Goal: Task Accomplishment & Management: Manage account settings

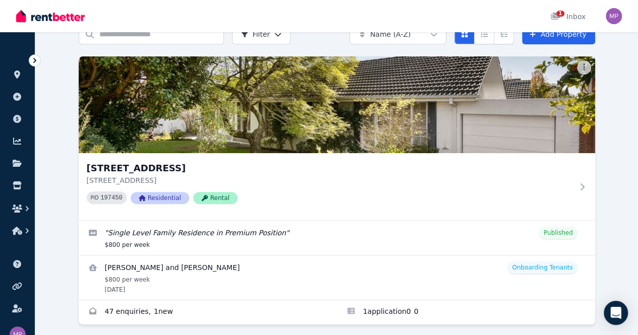
scroll to position [50, 0]
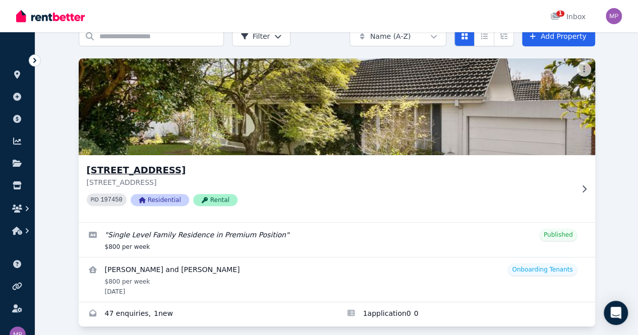
click at [178, 108] on img at bounding box center [337, 107] width 542 height 102
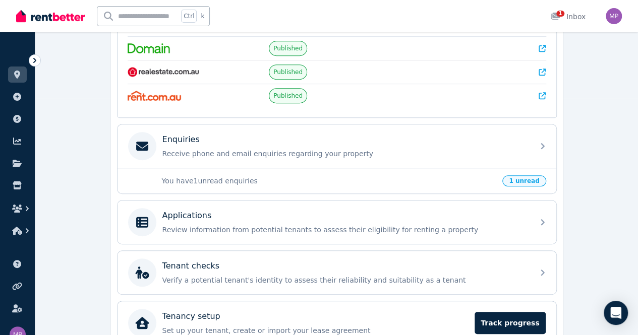
scroll to position [311, 0]
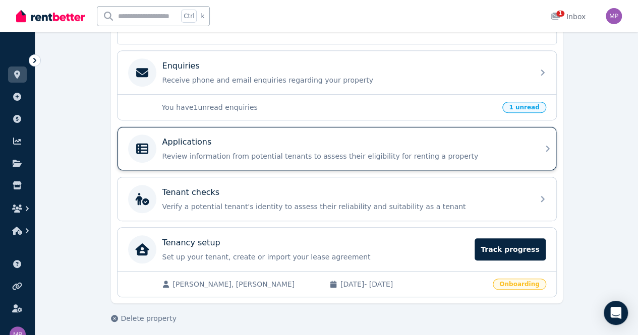
click at [453, 146] on div "Applications Review information from potential tenants to assess their eligibil…" at bounding box center [344, 148] width 365 height 25
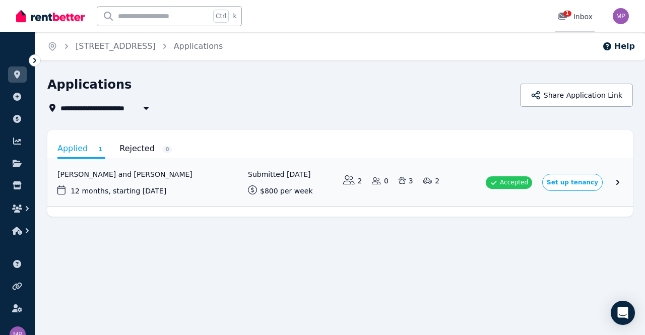
click at [571, 12] on span "1" at bounding box center [568, 14] width 8 height 6
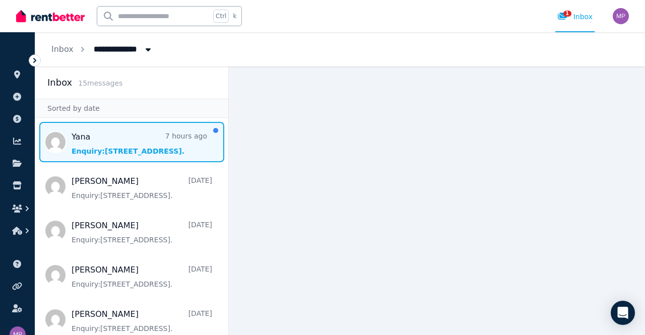
click at [150, 149] on span "Message list" at bounding box center [131, 142] width 193 height 40
